Goal: Task Accomplishment & Management: Use online tool/utility

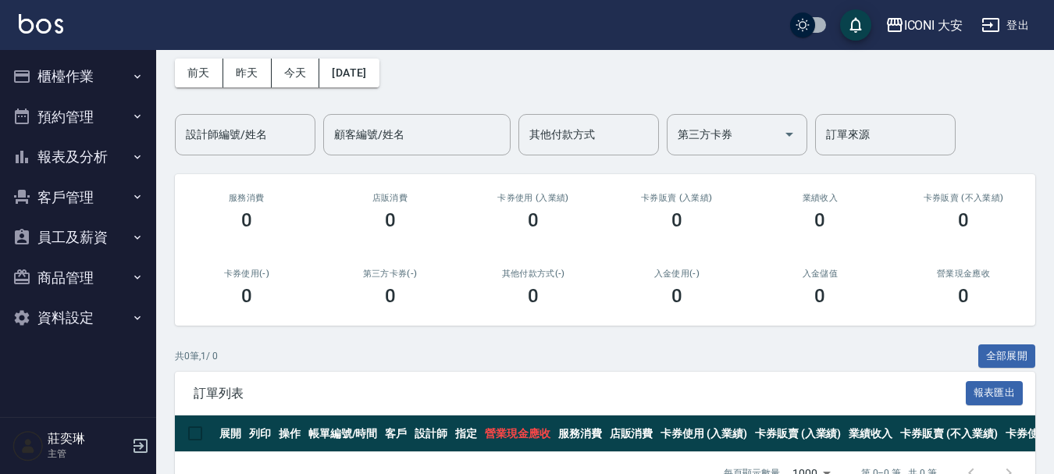
scroll to position [40, 0]
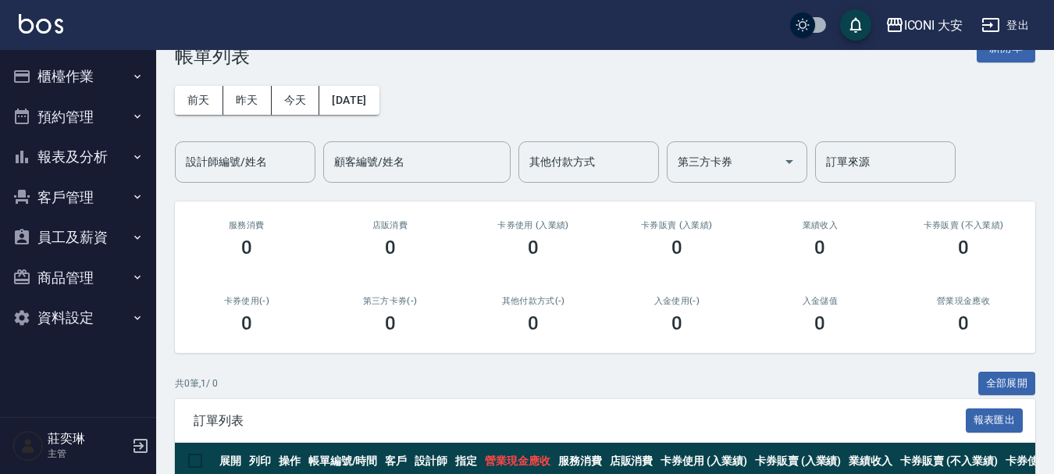
click at [54, 76] on button "櫃檯作業" at bounding box center [78, 76] width 144 height 41
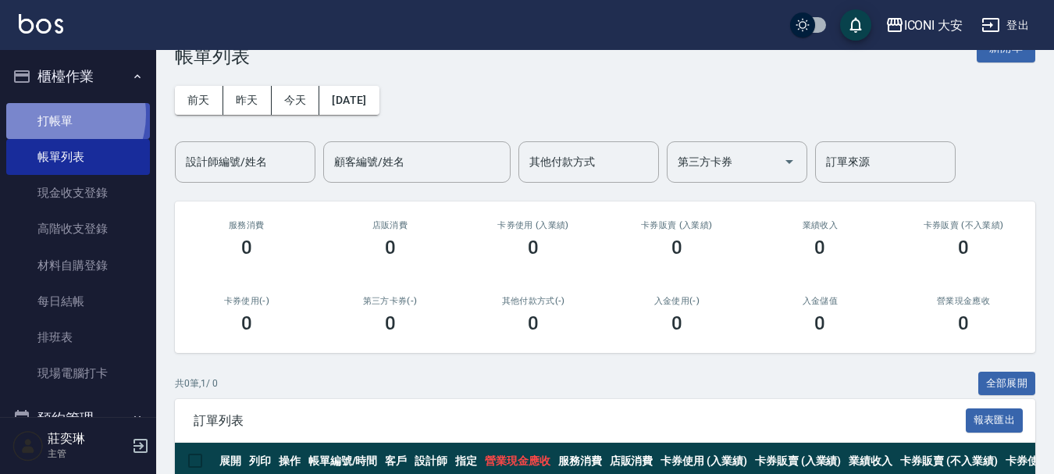
click at [54, 114] on link "打帳單" at bounding box center [78, 121] width 144 height 36
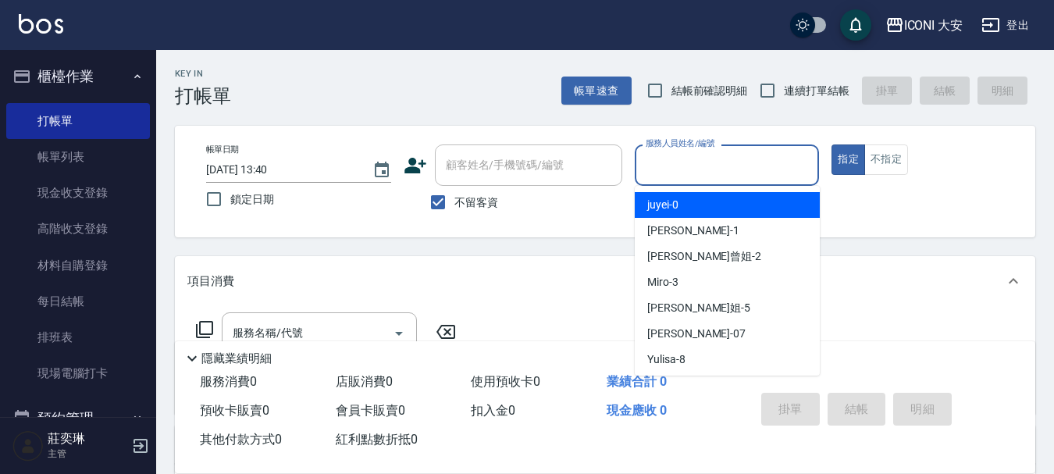
click at [737, 157] on input "服務人員姓名/編號" at bounding box center [726, 164] width 171 height 27
type input "9"
type button "true"
type input "Happy-9"
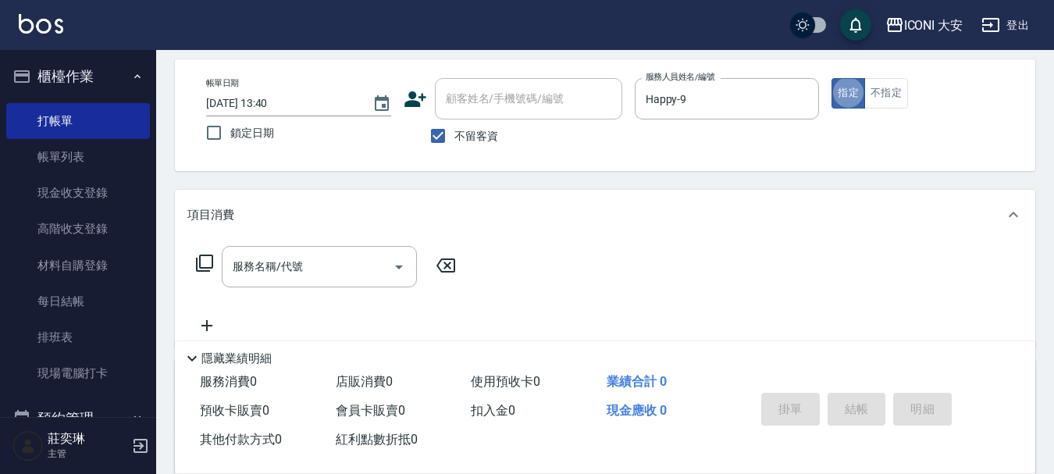
scroll to position [156, 0]
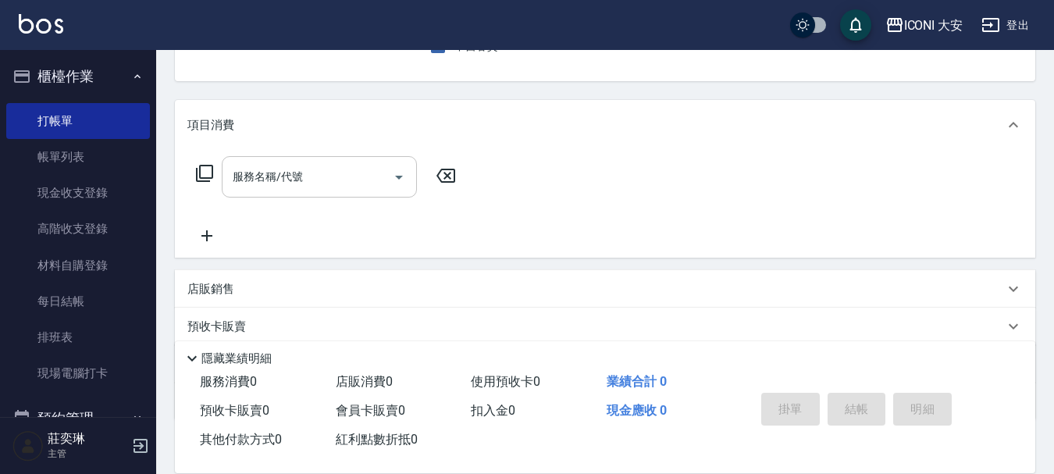
click at [354, 178] on input "服務名稱/代號" at bounding box center [308, 176] width 158 height 27
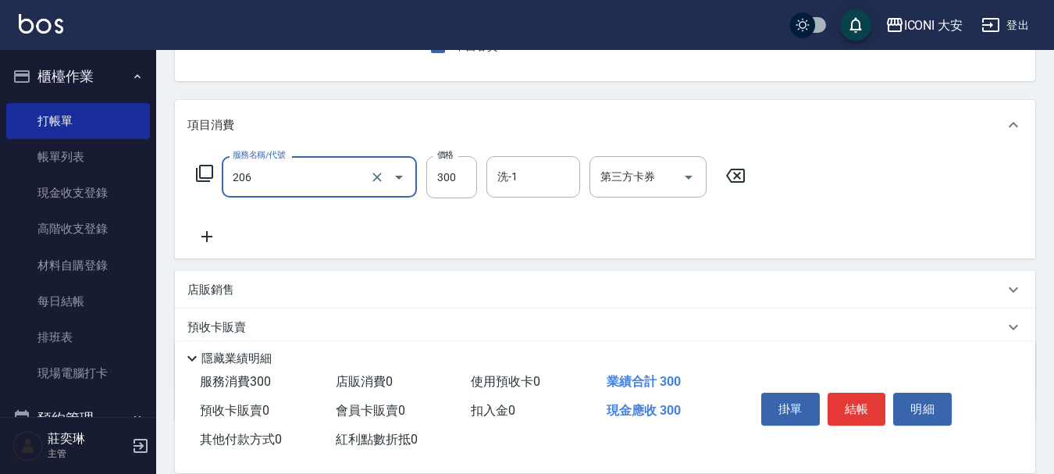
type input "洗髮(206)"
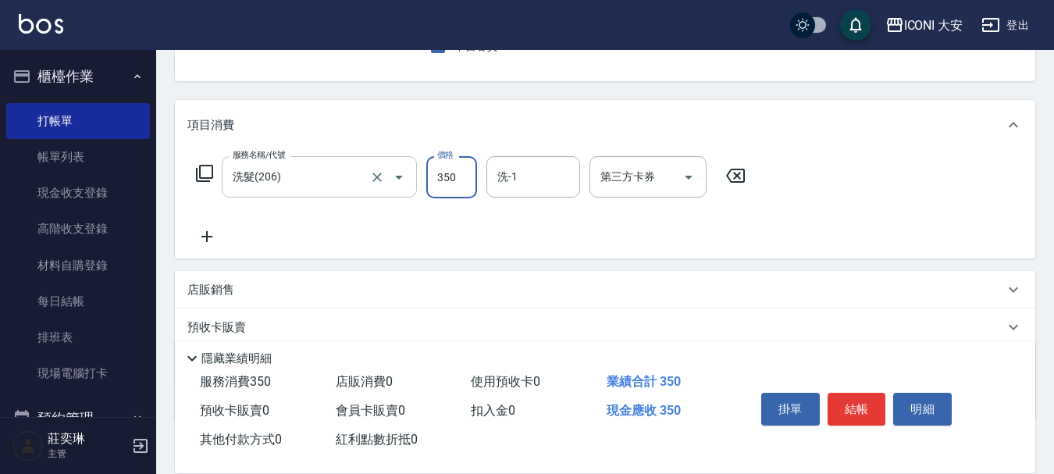
type input "350"
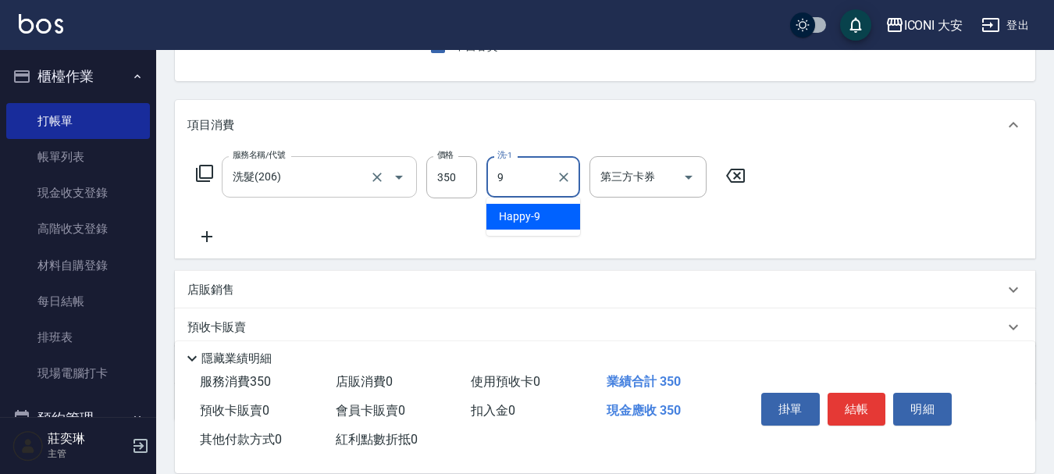
type input "Happy-9"
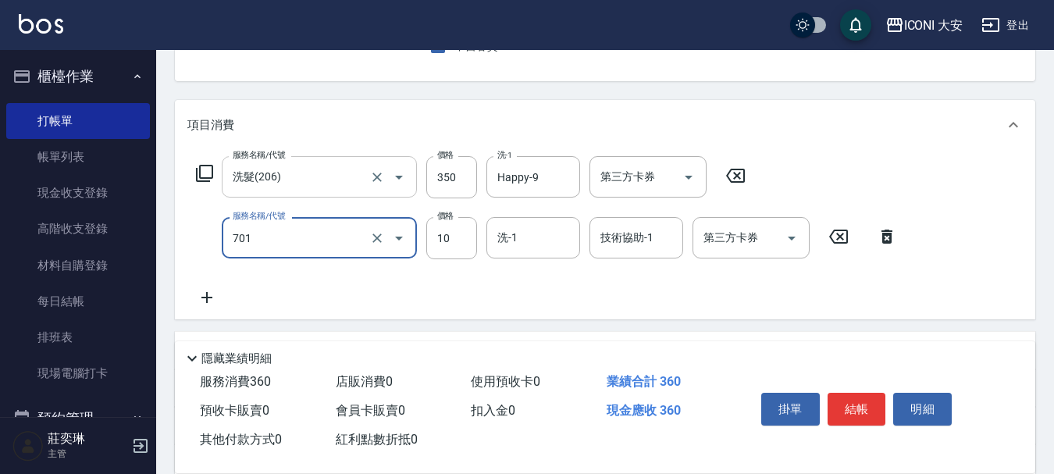
type input "[PERSON_NAME](701)"
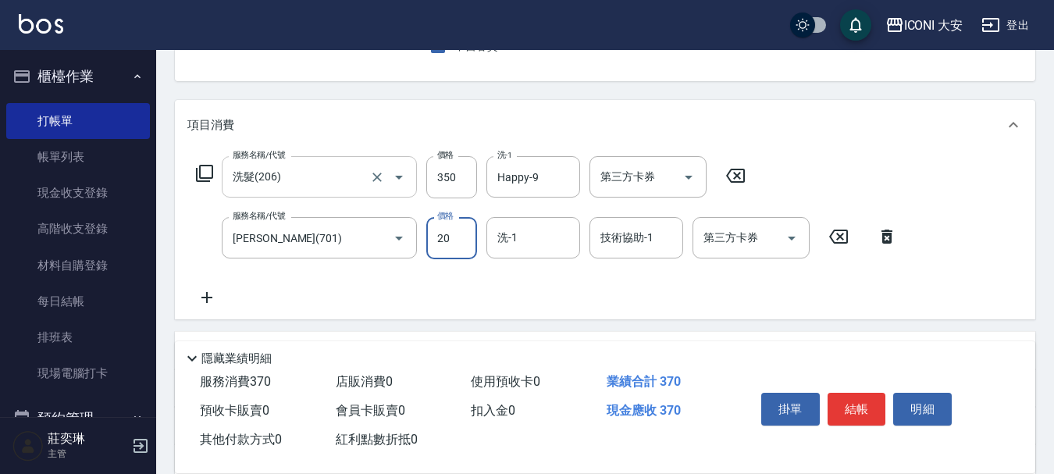
type input "20"
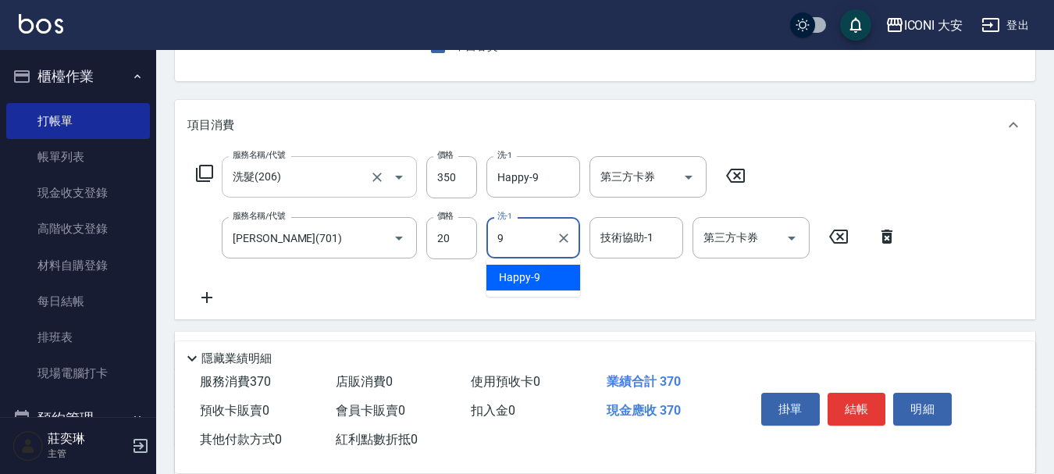
type input "Happy-9"
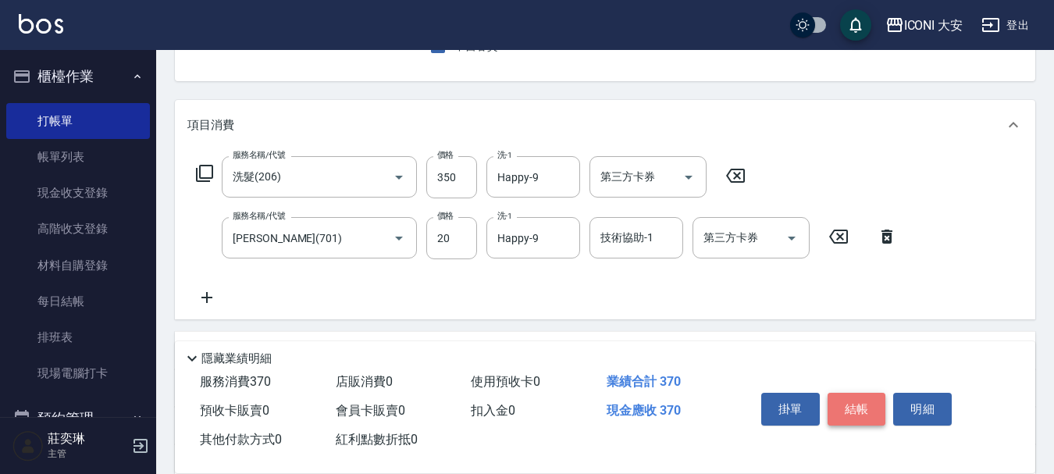
click at [846, 396] on button "結帳" at bounding box center [856, 409] width 59 height 33
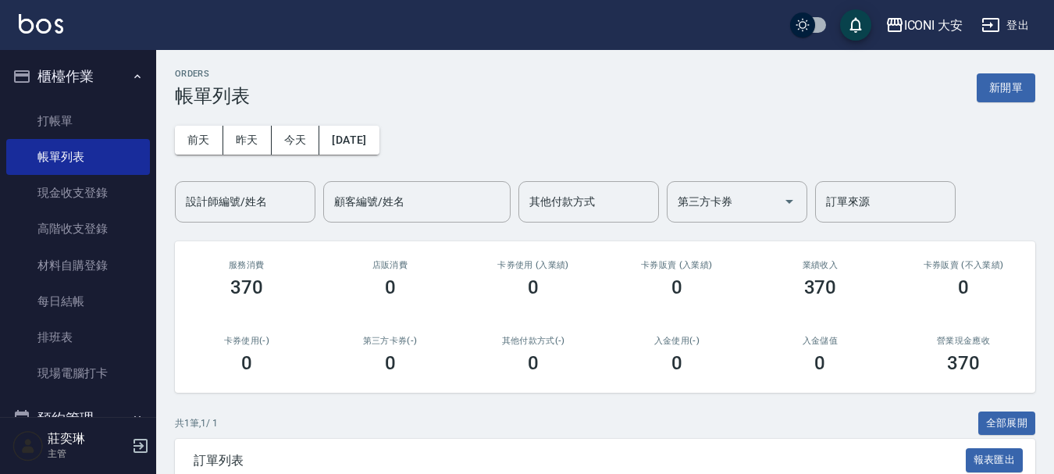
click at [973, 94] on div "ORDERS 帳單列表 新開單" at bounding box center [605, 88] width 860 height 38
click at [987, 95] on button "新開單" at bounding box center [1005, 87] width 59 height 29
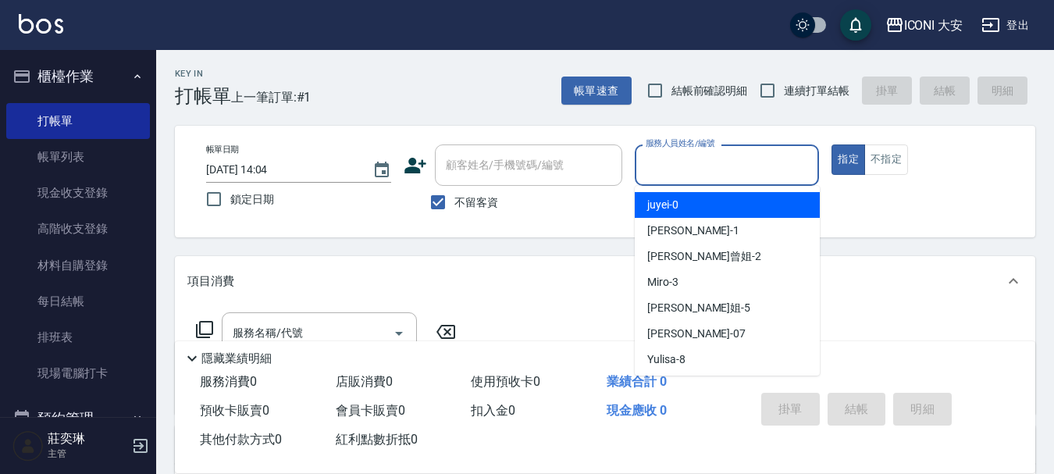
click at [716, 175] on input "服務人員姓名/編號" at bounding box center [726, 164] width 171 height 27
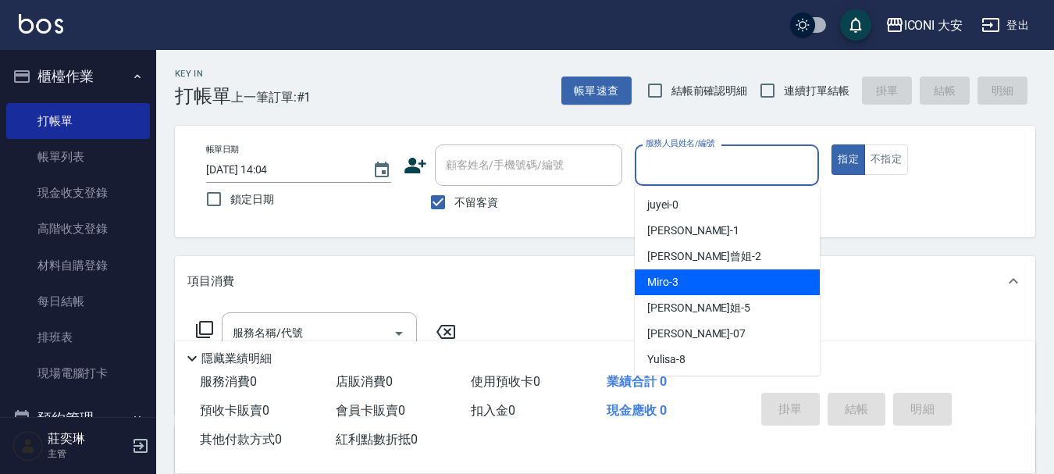
click at [708, 277] on div "Miro -3" at bounding box center [726, 282] width 185 height 26
type input "Miro-3"
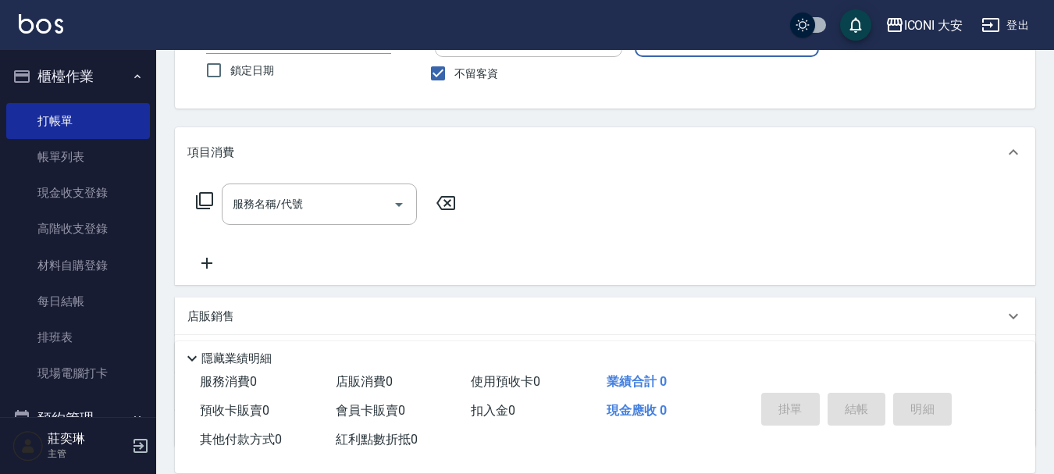
scroll to position [156, 0]
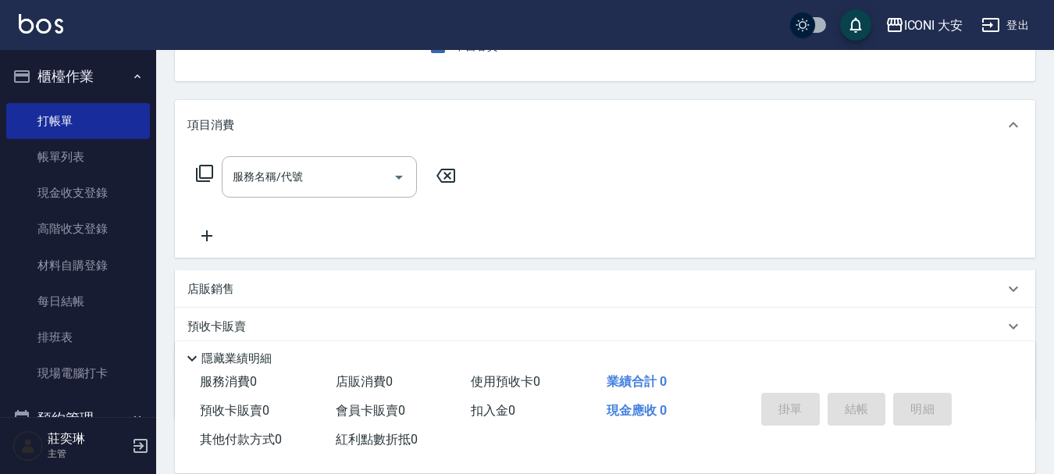
click at [208, 173] on icon at bounding box center [204, 173] width 19 height 19
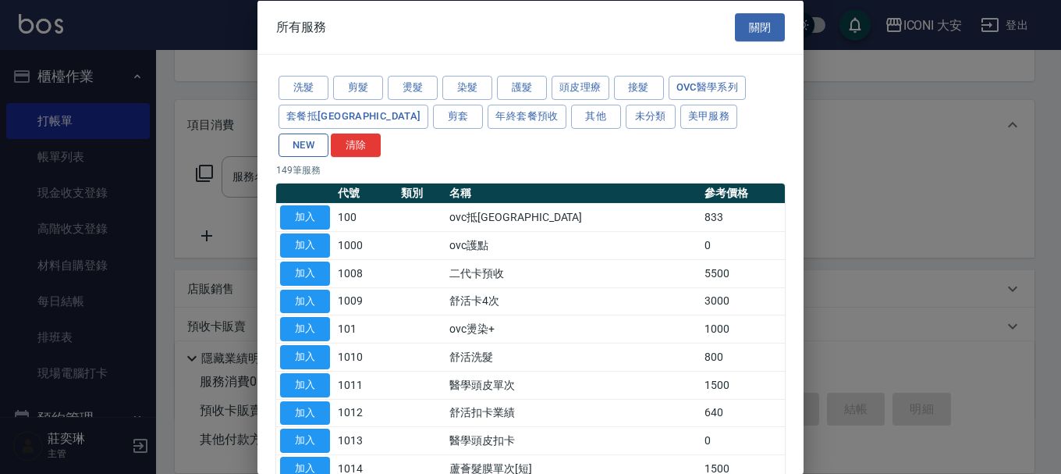
click at [329, 133] on button "NEW" at bounding box center [304, 145] width 50 height 24
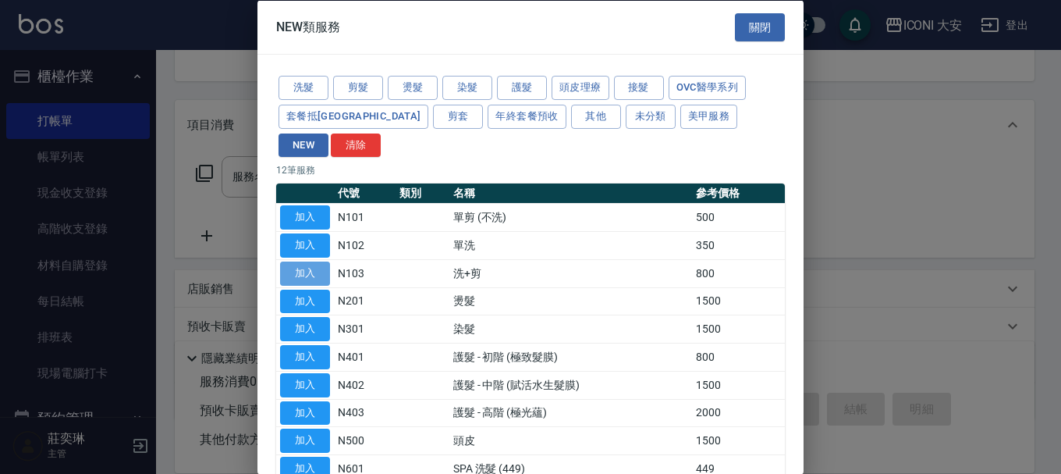
click at [309, 261] on button "加入" at bounding box center [305, 273] width 50 height 24
type input "洗+剪(N103)"
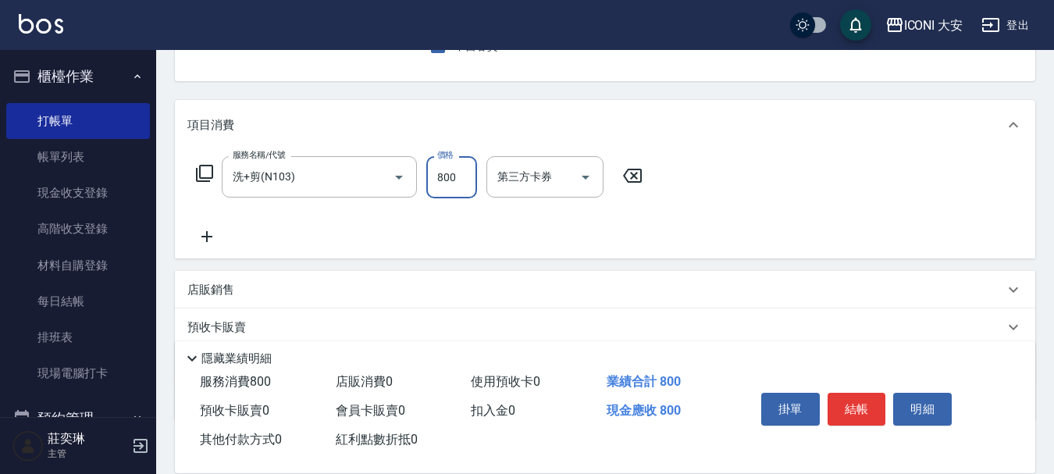
click at [462, 180] on input "800" at bounding box center [451, 177] width 51 height 42
type input "1000"
click at [840, 386] on div "掛單 結帳 明細" at bounding box center [857, 410] width 204 height 49
click at [838, 396] on button "結帳" at bounding box center [856, 409] width 59 height 33
